Goal: Task Accomplishment & Management: Use online tool/utility

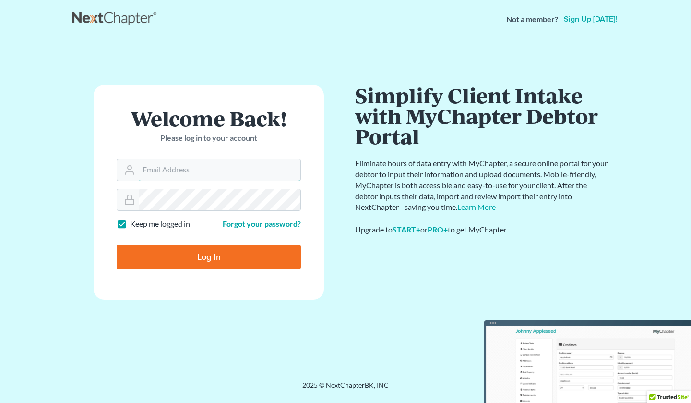
type input "GulleyLaw@gmail.com"
click at [158, 251] on input "Log In" at bounding box center [209, 257] width 184 height 24
type input "Thinking..."
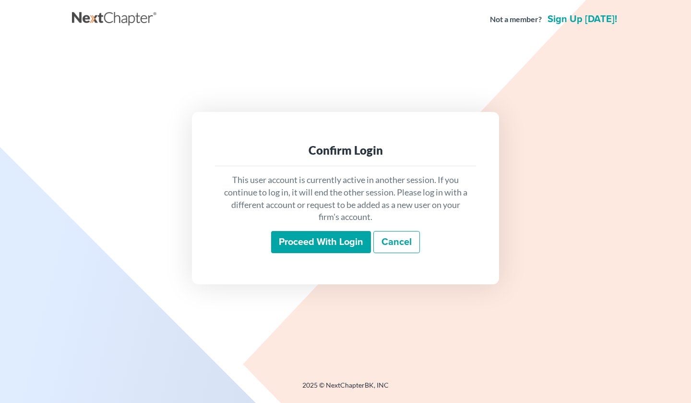
click at [326, 239] on input "Proceed with login" at bounding box center [321, 242] width 100 height 22
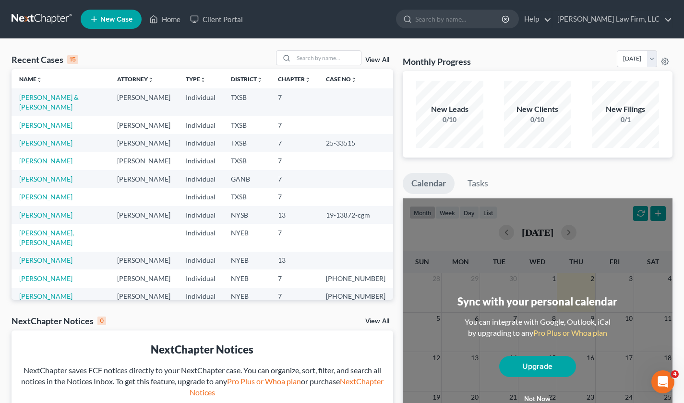
click at [49, 90] on td "[PERSON_NAME] & [PERSON_NAME]" at bounding box center [61, 101] width 98 height 27
click at [50, 97] on link "[PERSON_NAME] & [PERSON_NAME]" at bounding box center [48, 102] width 59 height 18
select select "4"
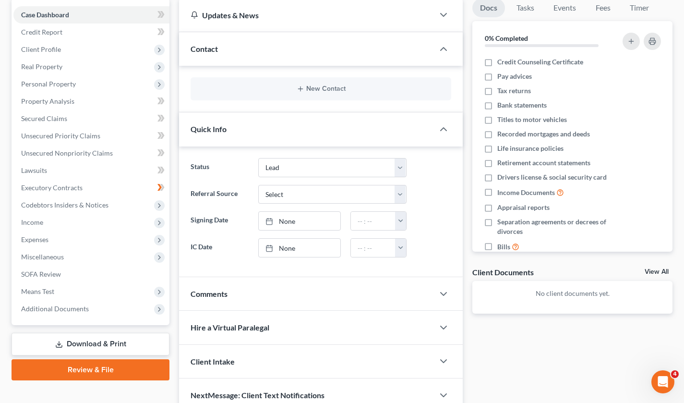
scroll to position [96, 0]
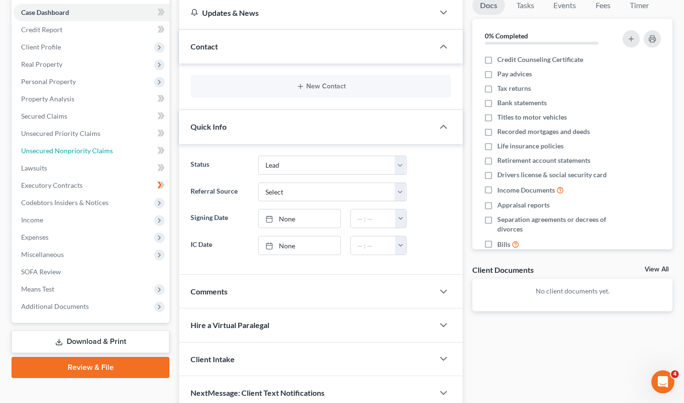
click at [79, 152] on span "Unsecured Nonpriority Claims" at bounding box center [67, 150] width 92 height 8
